Goal: Information Seeking & Learning: Learn about a topic

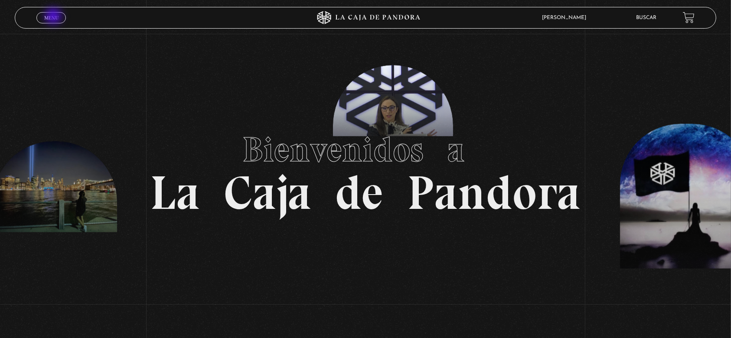
click at [54, 17] on span "Menu" at bounding box center [51, 17] width 14 height 5
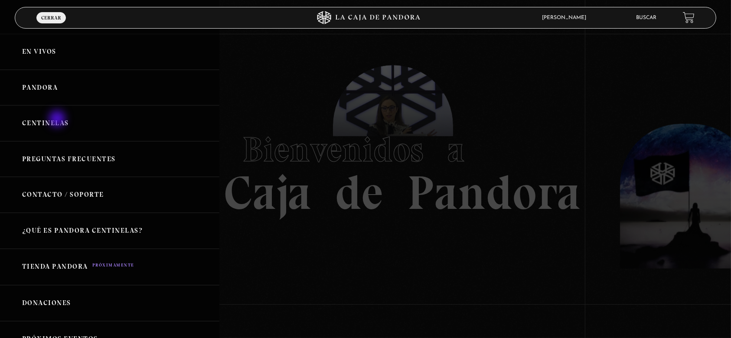
click at [58, 120] on link "Centinelas" at bounding box center [109, 123] width 219 height 36
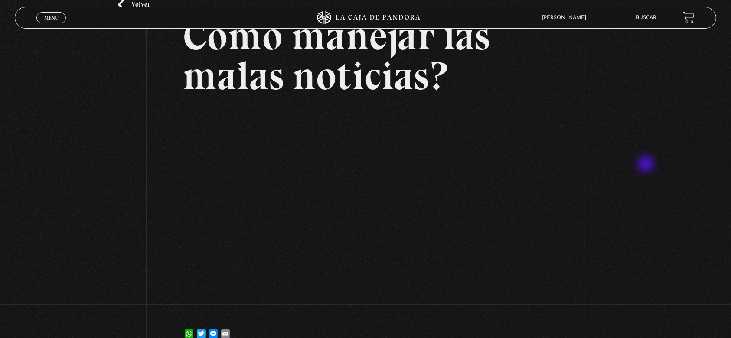
scroll to position [115, 0]
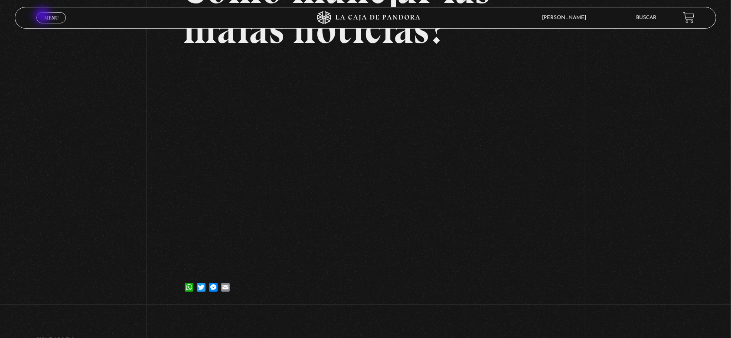
click at [44, 17] on span "Menu" at bounding box center [51, 17] width 14 height 5
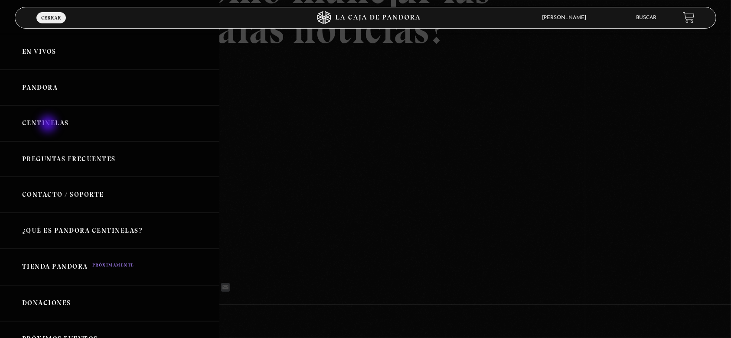
click at [49, 125] on link "Centinelas" at bounding box center [109, 123] width 219 height 36
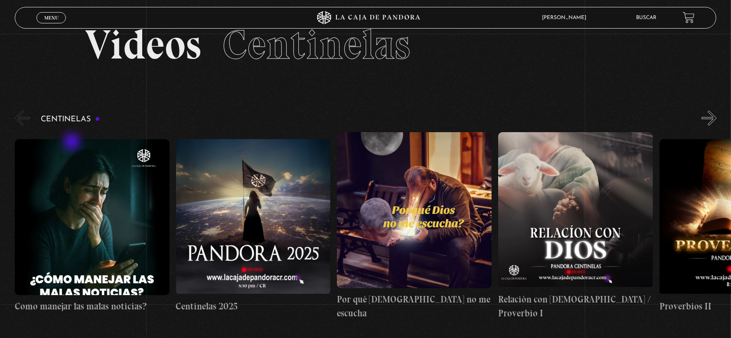
scroll to position [58, 0]
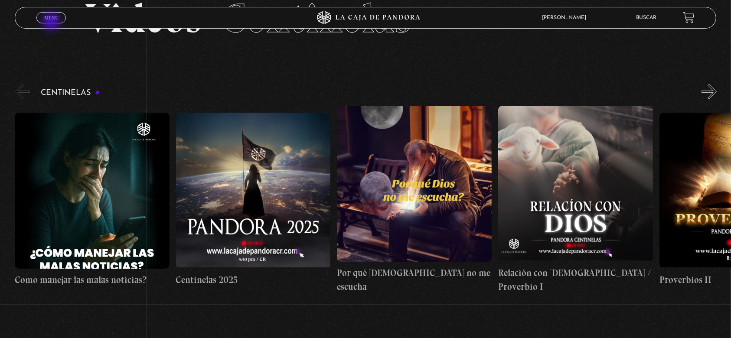
click at [53, 21] on link "Menu Cerrar" at bounding box center [50, 17] width 29 height 11
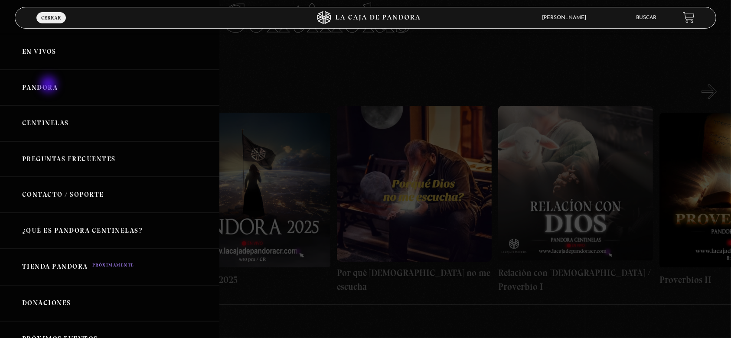
click at [51, 87] on link "Pandora" at bounding box center [109, 88] width 219 height 36
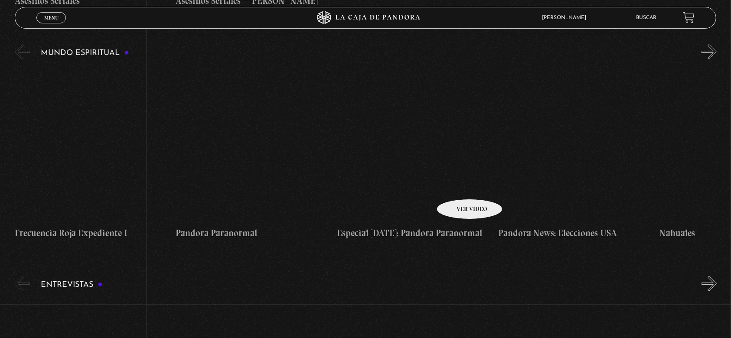
scroll to position [2891, 0]
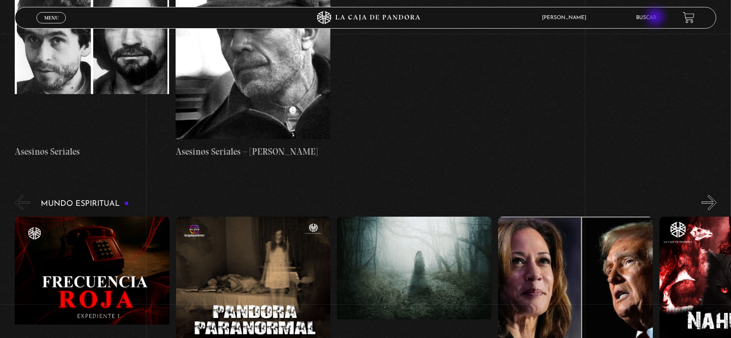
click at [657, 18] on link "Buscar" at bounding box center [647, 17] width 20 height 5
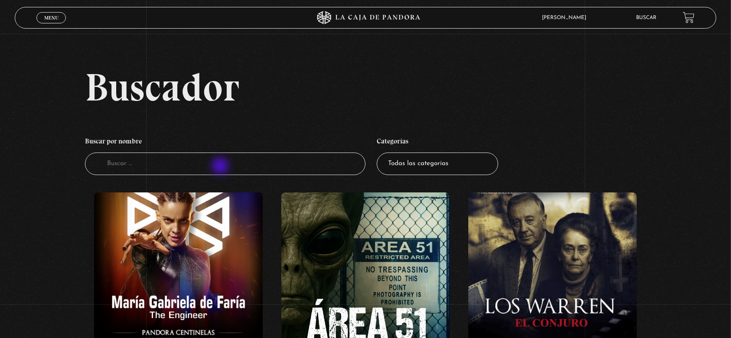
click at [221, 167] on input "Buscador" at bounding box center [225, 164] width 281 height 23
type input "aba"
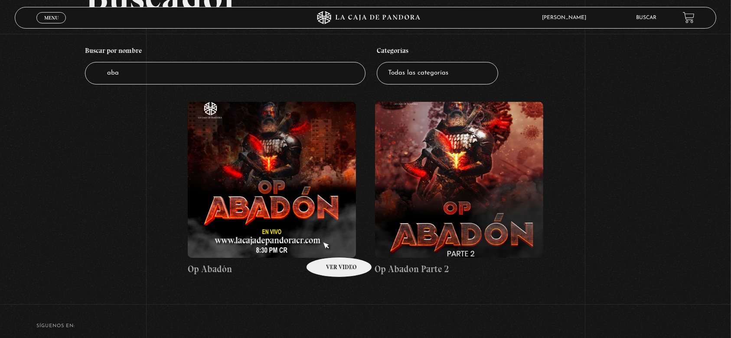
scroll to position [115, 0]
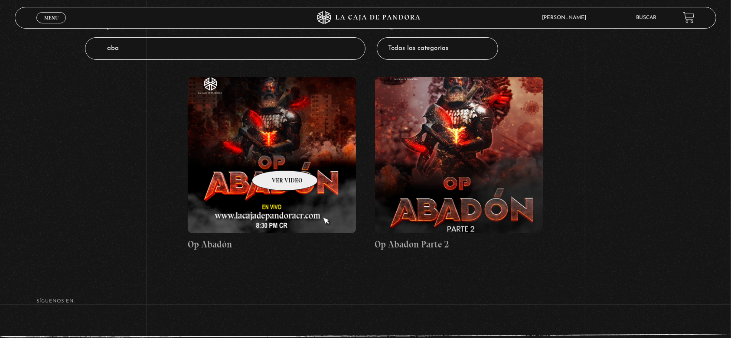
click at [274, 157] on figure at bounding box center [272, 155] width 168 height 156
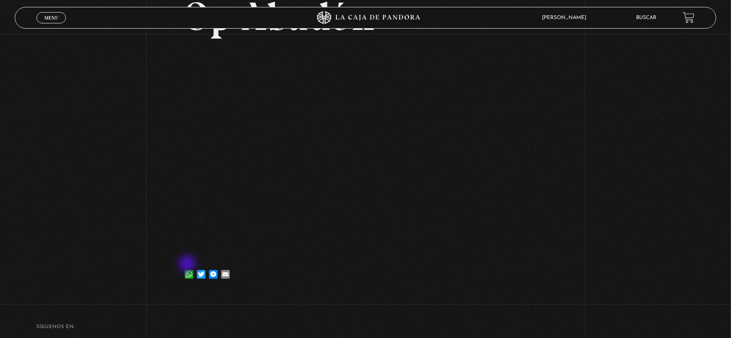
scroll to position [115, 0]
